Goal: Transaction & Acquisition: Subscribe to service/newsletter

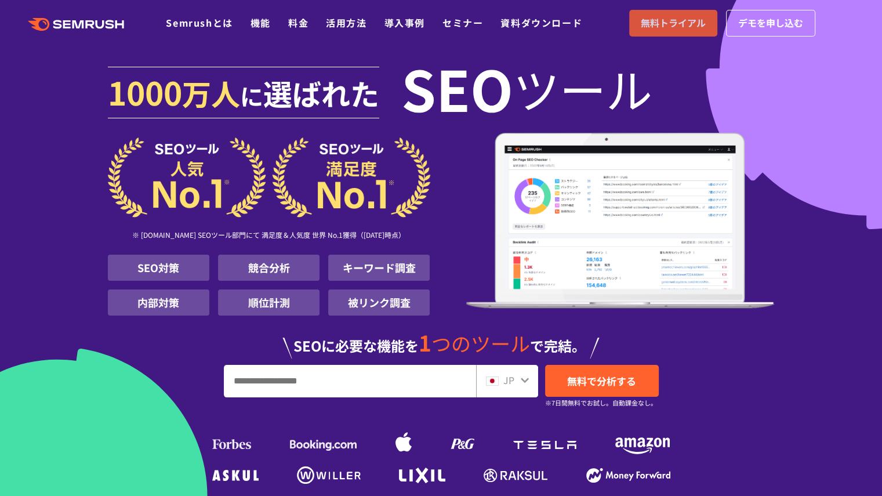
click at [666, 26] on span "無料トライアル" at bounding box center [673, 23] width 65 height 15
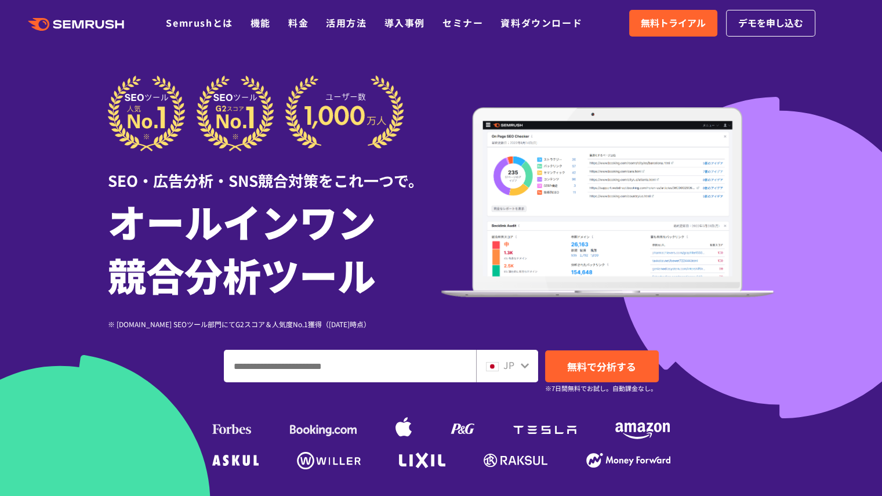
click at [305, 365] on input "ドメイン、キーワードまたはURLを入力してください" at bounding box center [349, 365] width 251 height 31
type input "*"
type input "****"
click at [578, 364] on span "無料で分析する" at bounding box center [601, 366] width 69 height 14
click at [56, 242] on div at bounding box center [441, 323] width 882 height 647
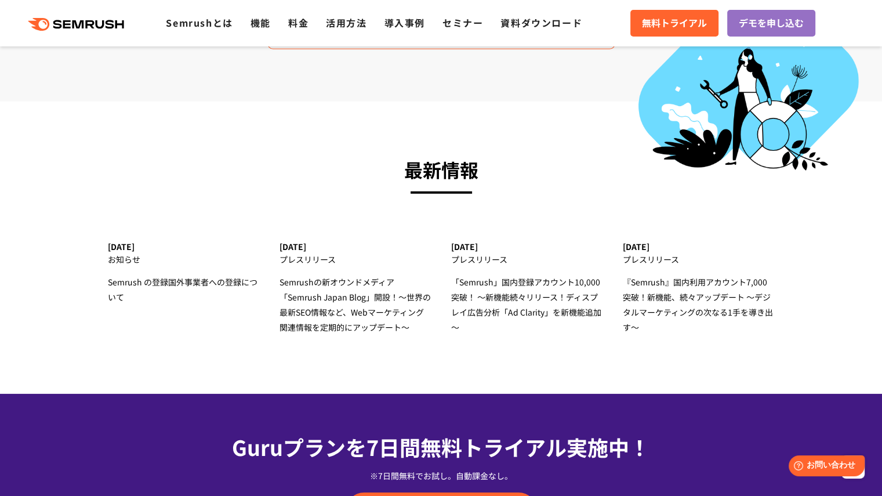
scroll to position [3572, 0]
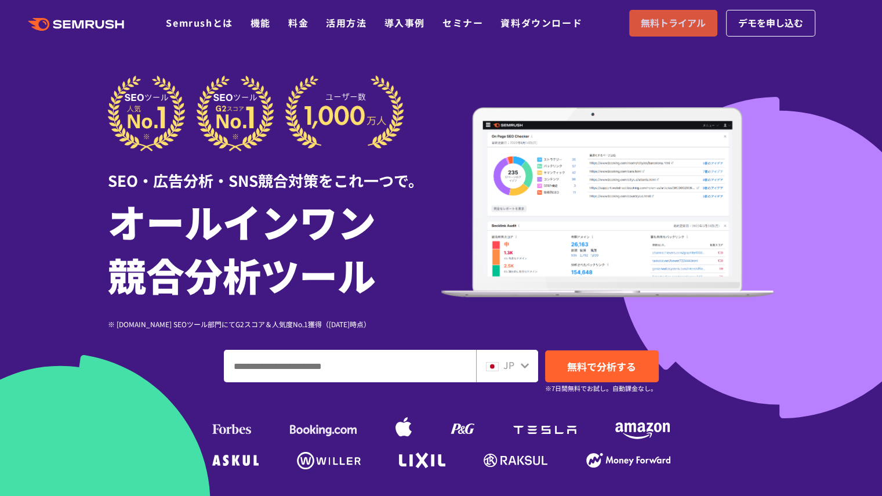
click at [677, 21] on span "無料トライアル" at bounding box center [673, 23] width 65 height 15
